Goal: Task Accomplishment & Management: Complete application form

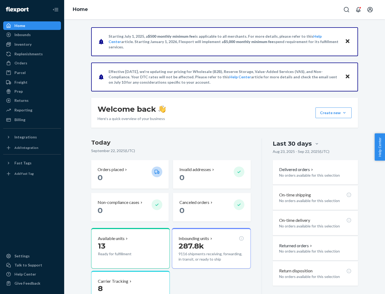
click at [344, 113] on button "Create new Create new inbound Create new order Create new product" at bounding box center [333, 112] width 36 height 11
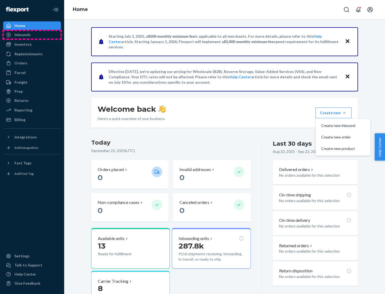
click at [32, 35] on div "Inbounds" at bounding box center [32, 34] width 57 height 7
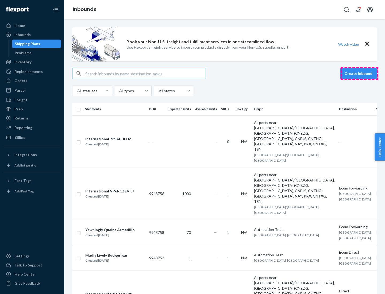
click at [359, 73] on button "Create inbound" at bounding box center [358, 73] width 37 height 11
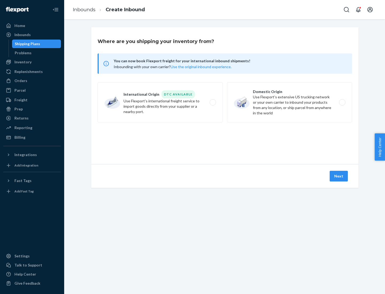
click at [289, 102] on label "Domestic Origin Use Flexport’s extensive US trucking network or your own carrie…" at bounding box center [289, 102] width 125 height 40
click at [342, 102] on input "Domestic Origin Use Flexport’s extensive US trucking network or your own carrie…" at bounding box center [343, 102] width 3 height 3
radio input "true"
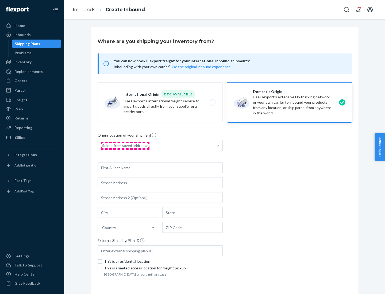
click at [125, 146] on div "Select from saved addresses" at bounding box center [126, 145] width 48 height 5
click at [103, 146] on input "Select from saved addresses" at bounding box center [102, 145] width 1 height 5
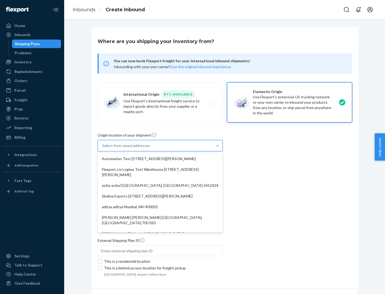
scroll to position [2, 0]
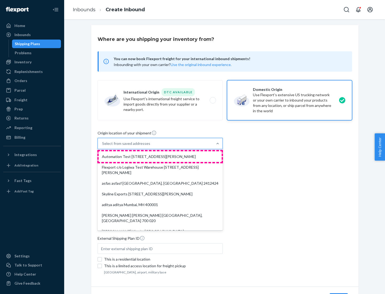
click at [160, 157] on div "Automation Test [STREET_ADDRESS][PERSON_NAME]" at bounding box center [160, 156] width 123 height 11
click at [103, 146] on input "option Automation Test [STREET_ADDRESS][PERSON_NAME]. 9 results available. Use …" at bounding box center [102, 143] width 1 height 5
type input "Automation Test"
type input "9th Floor"
type input "[GEOGRAPHIC_DATA]"
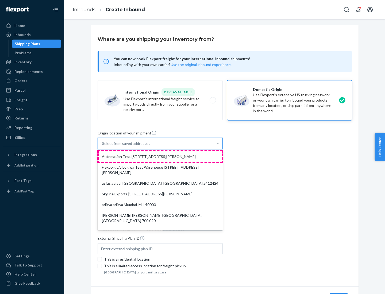
type input "CA"
type input "94104"
type input "[STREET_ADDRESS][PERSON_NAME]"
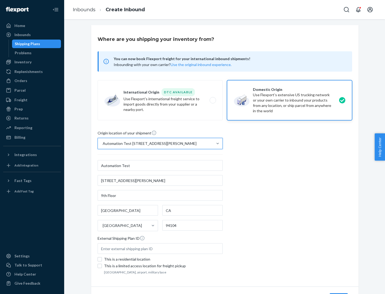
scroll to position [31, 0]
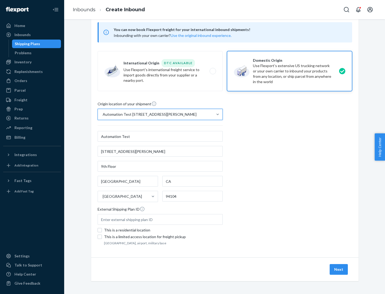
click at [339, 269] on button "Next" at bounding box center [338, 269] width 18 height 11
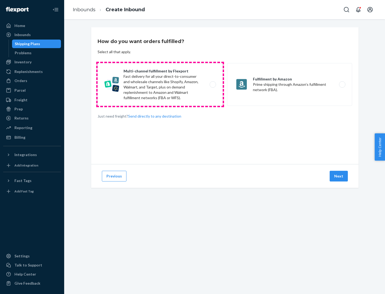
click at [160, 84] on label "Multi-channel fulfillment by Flexport Fast delivery for all your direct-to-cons…" at bounding box center [159, 84] width 125 height 43
click at [212, 84] on input "Multi-channel fulfillment by Flexport Fast delivery for all your direct-to-cons…" at bounding box center [213, 84] width 3 height 3
radio input "true"
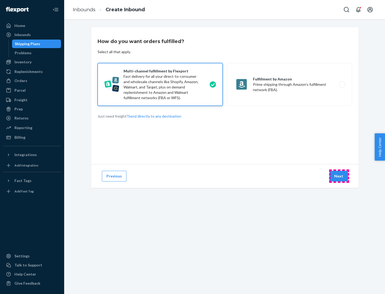
click at [339, 176] on button "Next" at bounding box center [338, 176] width 18 height 11
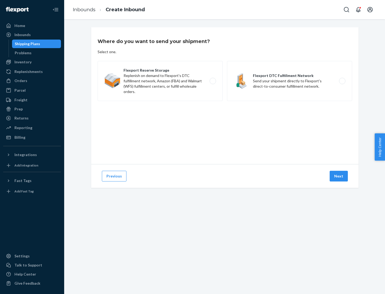
click at [289, 81] on label "Flexport DTC Fulfillment Network Send your shipment directly to Flexport's dire…" at bounding box center [289, 81] width 125 height 40
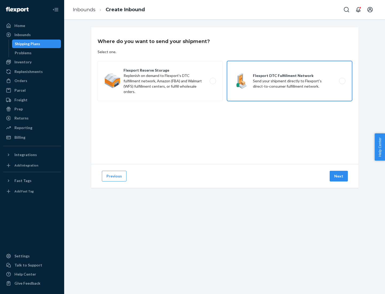
click at [342, 81] on input "Flexport DTC Fulfillment Network Send your shipment directly to Flexport's dire…" at bounding box center [343, 80] width 3 height 3
radio input "true"
click at [339, 176] on button "Next" at bounding box center [338, 176] width 18 height 11
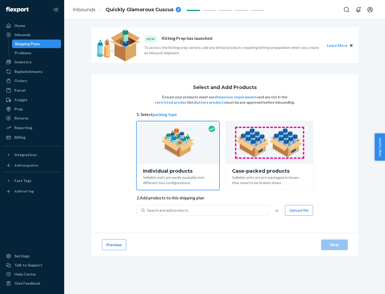
click at [269, 143] on img at bounding box center [269, 142] width 67 height 29
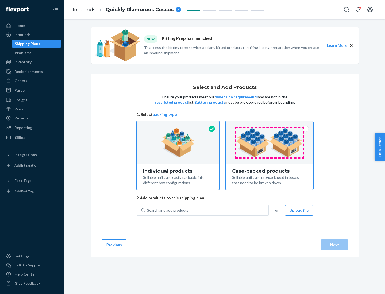
click at [269, 125] on input "Case-packed products Sellable units are pre-packaged in boxes that need to be b…" at bounding box center [268, 122] width 3 height 3
radio input "true"
radio input "false"
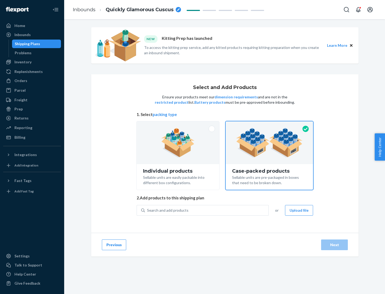
click at [207, 210] on div "Search and add products" at bounding box center [206, 210] width 123 height 10
click at [147, 210] on input "Search and add products" at bounding box center [147, 210] width 1 height 5
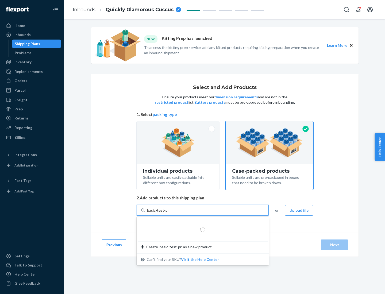
type input "basic-test-product-1"
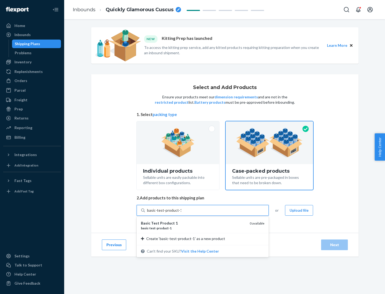
click at [193, 228] on div "basic - test - product - 1" at bounding box center [193, 228] width 104 height 5
click at [181, 213] on input "basic-test-product-1" at bounding box center [164, 210] width 34 height 5
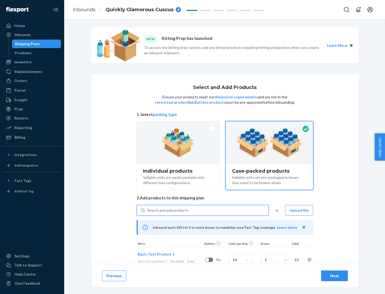
scroll to position [19, 0]
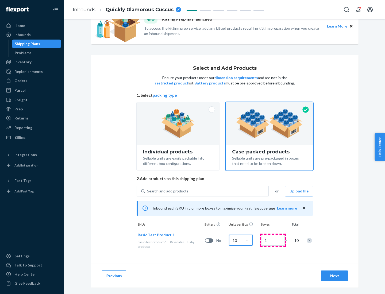
type input "10"
type input "7"
click at [334, 276] on div "Next" at bounding box center [334, 275] width 18 height 5
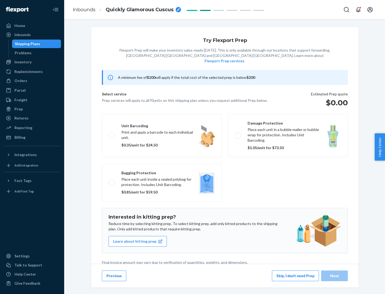
scroll to position [1, 0]
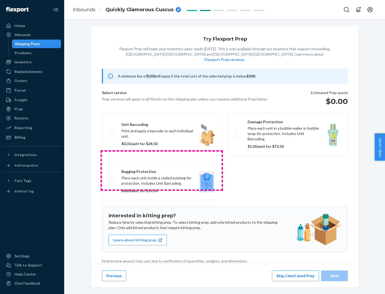
click at [162, 170] on label "Bagging protection Place each unit inside a sealed polybag for protection. Incl…" at bounding box center [162, 181] width 120 height 38
click at [112, 179] on input "Bagging protection Place each unit inside a sealed polybag for protection. Incl…" at bounding box center [109, 180] width 3 height 3
checkbox input "true"
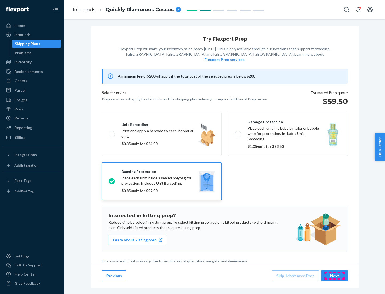
click at [334, 275] on div "Next" at bounding box center [334, 275] width 18 height 5
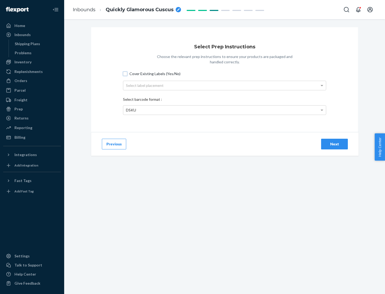
click at [125, 73] on input "Cover Existing Labels (Yes/No)" at bounding box center [125, 74] width 4 height 4
checkbox input "true"
click at [224, 85] on div "Select label placement" at bounding box center [224, 85] width 202 height 9
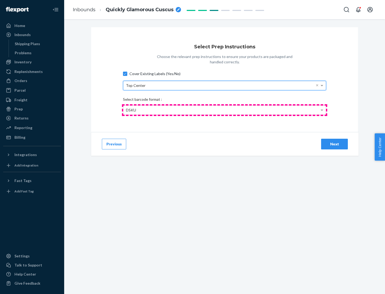
click at [224, 110] on div "DSKU" at bounding box center [224, 109] width 202 height 9
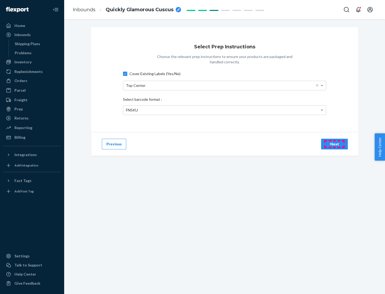
click at [334, 144] on div "Next" at bounding box center [334, 143] width 18 height 5
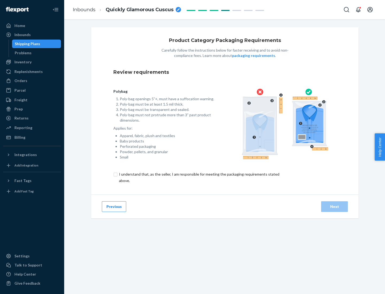
click at [198, 177] on input "checkbox" at bounding box center [202, 177] width 178 height 13
checkbox input "true"
click at [334, 206] on div "Next" at bounding box center [334, 206] width 18 height 5
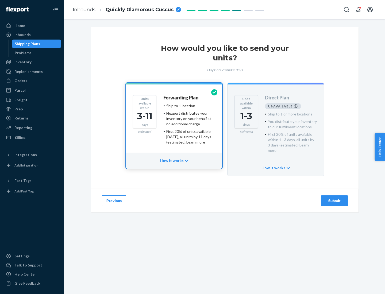
click at [181, 97] on h4 "Forwarding Plan" at bounding box center [180, 97] width 35 height 5
click at [334, 198] on div "Submit" at bounding box center [334, 200] width 18 height 5
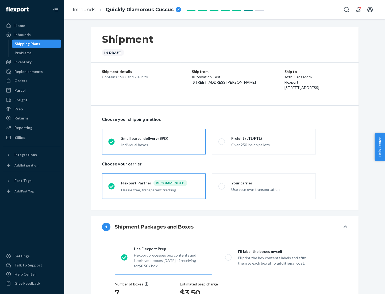
radio input "true"
radio input "false"
radio input "true"
radio input "false"
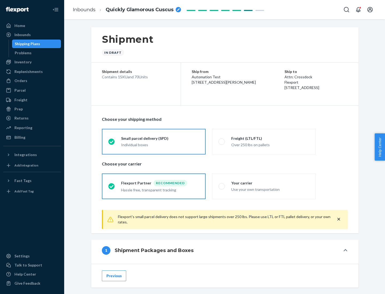
click at [160, 144] on div "Individual boxes" at bounding box center [160, 144] width 78 height 5
click at [112, 143] on input "Small parcel delivery (SPD) Individual boxes" at bounding box center [109, 141] width 3 height 3
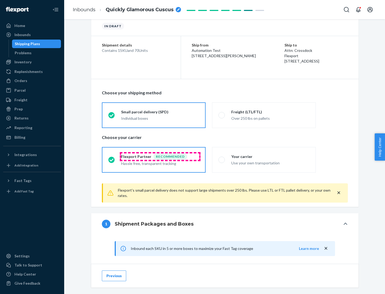
click at [160, 156] on div "Recommended" at bounding box center [170, 156] width 34 height 6
click at [112, 158] on input "Flexport Partner Recommended Hassle free, transparent tracking" at bounding box center [109, 159] width 3 height 3
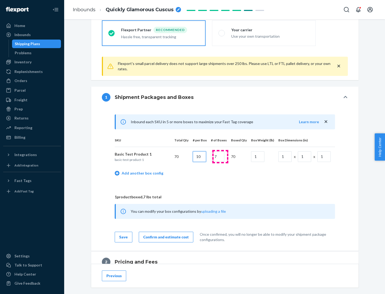
type input "10"
type input "7"
type input "1"
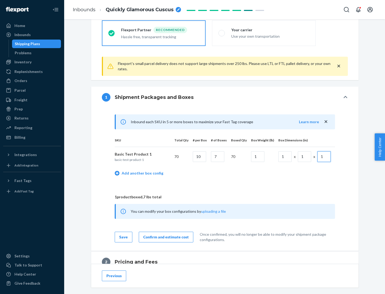
scroll to position [233, 0]
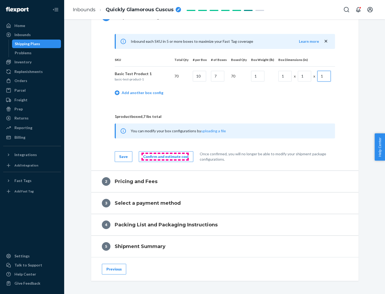
type input "1"
click at [165, 156] on div "Confirm and estimate cost" at bounding box center [165, 156] width 45 height 5
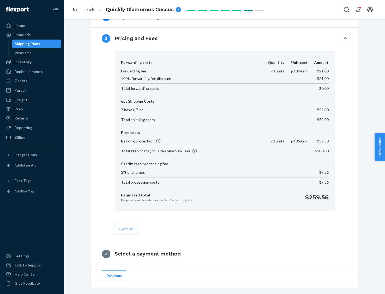
scroll to position [306, 0]
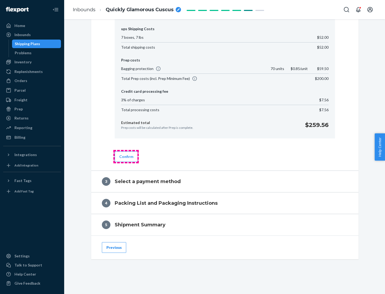
click at [126, 156] on button "Confirm" at bounding box center [126, 156] width 23 height 11
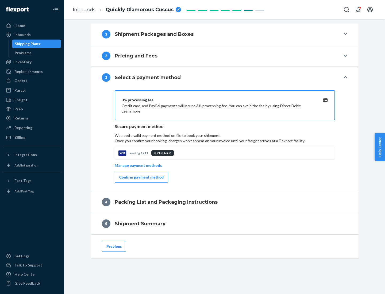
scroll to position [216, 0]
click at [141, 177] on div "Confirm payment method" at bounding box center [141, 176] width 44 height 5
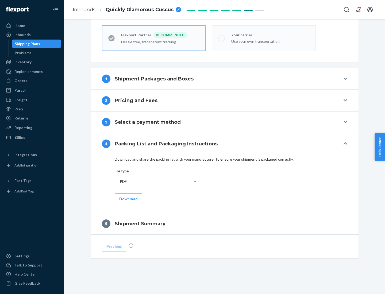
scroll to position [148, 0]
click at [128, 198] on button "Download" at bounding box center [129, 198] width 28 height 11
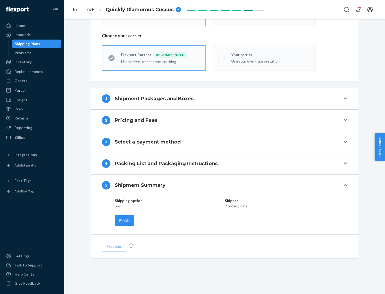
scroll to position [128, 0]
